Goal: Information Seeking & Learning: Learn about a topic

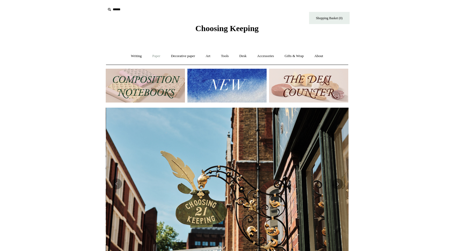
scroll to position [0, 243]
click at [152, 55] on link "Paper +" at bounding box center [156, 56] width 18 height 14
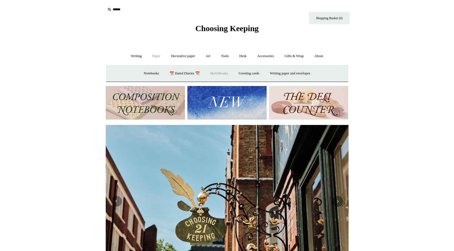
click at [214, 71] on link "Sketchbooks +" at bounding box center [219, 73] width 28 height 14
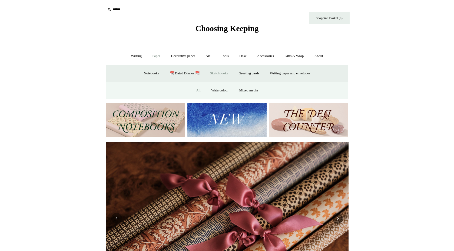
scroll to position [0, 485]
click at [197, 89] on link "All" at bounding box center [198, 90] width 14 height 14
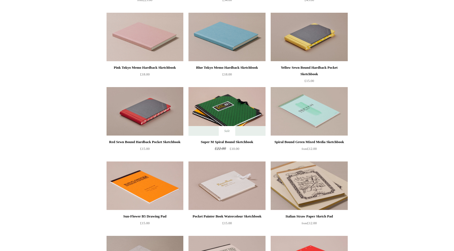
scroll to position [276, 0]
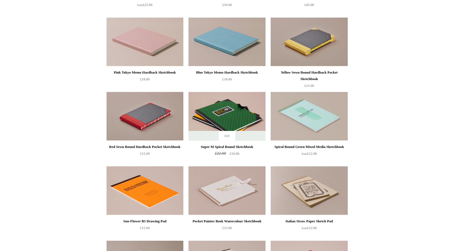
click at [142, 112] on img at bounding box center [144, 116] width 77 height 49
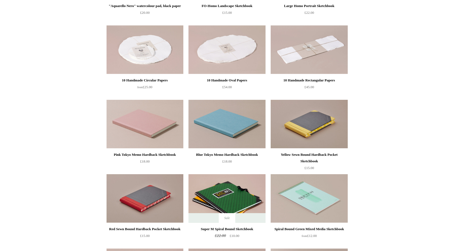
scroll to position [189, 0]
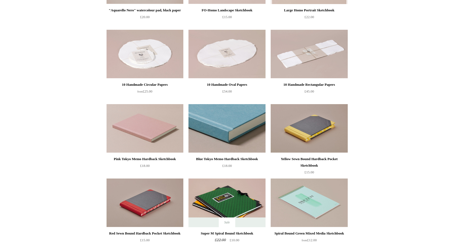
click at [228, 129] on img at bounding box center [226, 128] width 77 height 49
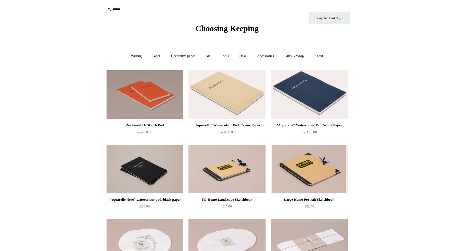
scroll to position [0, 0]
click at [224, 56] on link "Tools +" at bounding box center [225, 56] width 18 height 14
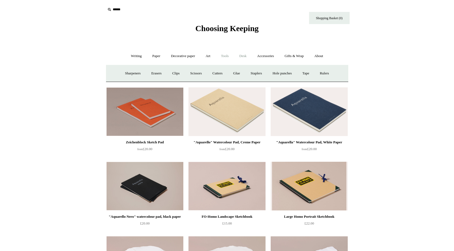
click at [246, 55] on link "Desk +" at bounding box center [242, 56] width 17 height 14
click at [184, 55] on link "Decorative paper +" at bounding box center [183, 56] width 34 height 14
click at [182, 55] on link "Decorative paper -" at bounding box center [183, 56] width 34 height 14
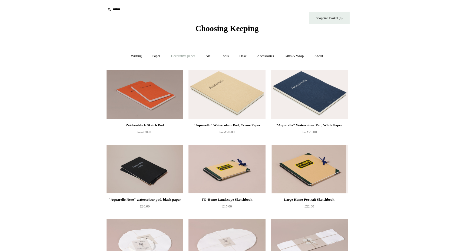
click at [182, 55] on link "Decorative paper +" at bounding box center [183, 56] width 34 height 14
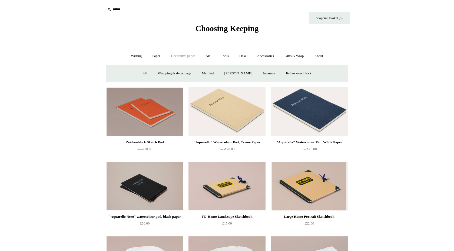
click at [139, 73] on link "All" at bounding box center [145, 73] width 14 height 14
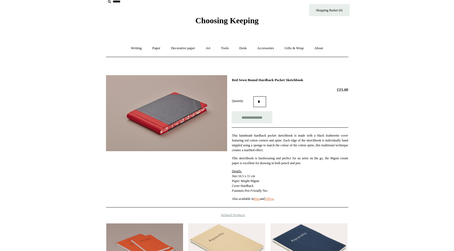
scroll to position [7, 0]
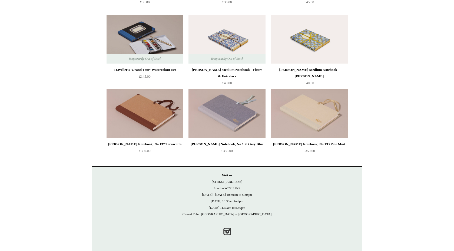
scroll to position [724, 0]
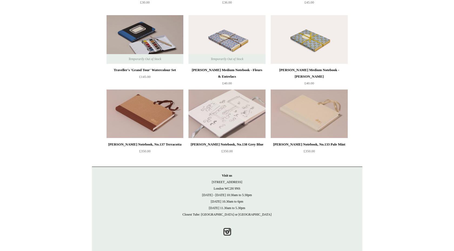
click at [225, 102] on img at bounding box center [226, 113] width 77 height 49
